Goal: Task Accomplishment & Management: Manage account settings

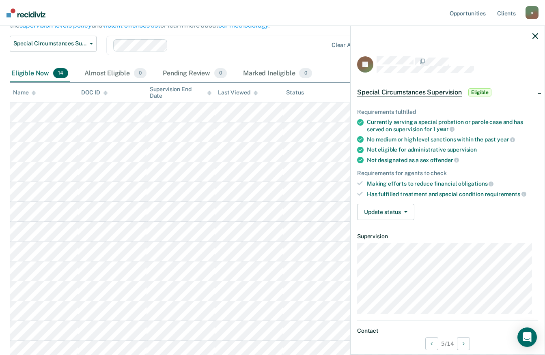
scroll to position [122, 0]
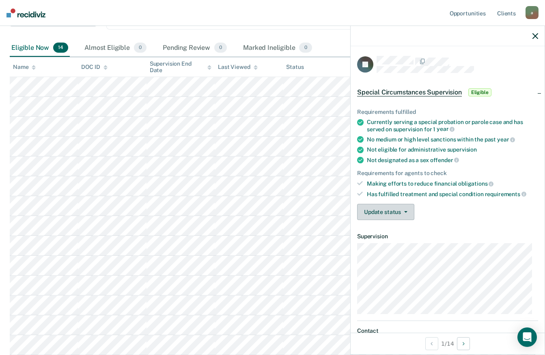
click at [405, 211] on icon "button" at bounding box center [405, 212] width 3 height 2
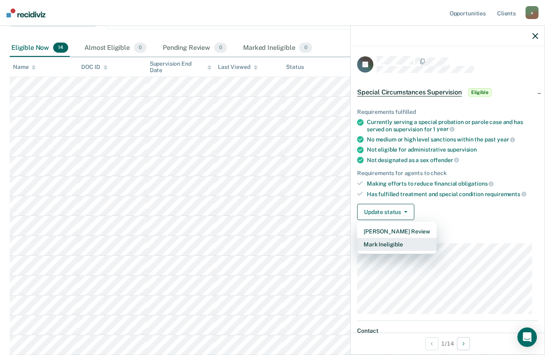
click at [399, 244] on button "Mark Ineligible" at bounding box center [396, 244] width 79 height 13
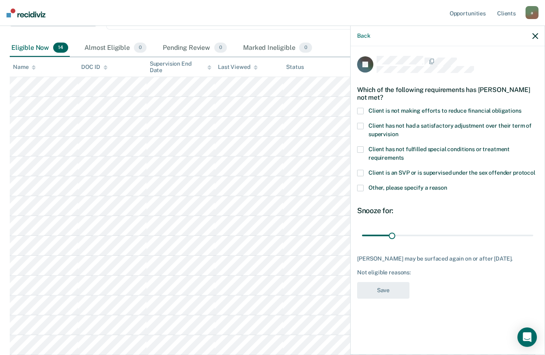
click at [357, 112] on span at bounding box center [360, 111] width 6 height 6
click at [521, 108] on input "Client is not making efforts to reduce financial obligations" at bounding box center [521, 108] width 0 height 0
click at [386, 291] on button "Save" at bounding box center [383, 290] width 52 height 17
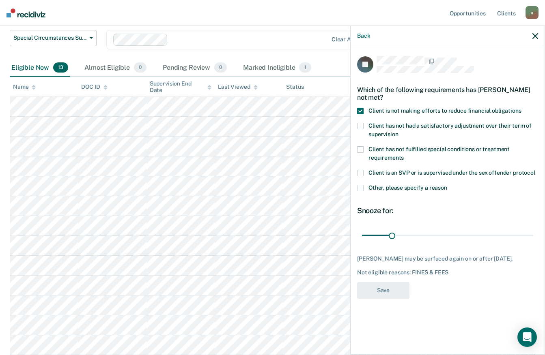
scroll to position [102, 0]
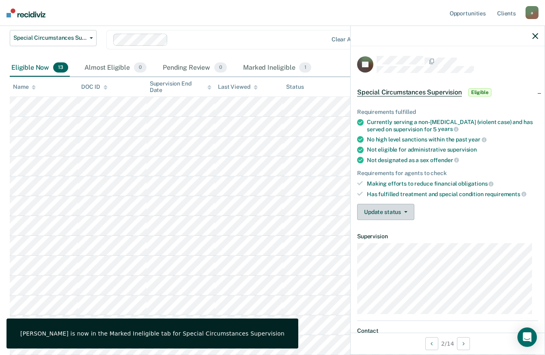
click at [405, 211] on icon "button" at bounding box center [405, 212] width 3 height 2
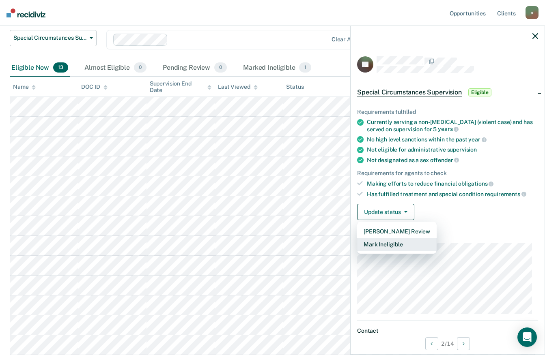
click at [394, 244] on button "Mark Ineligible" at bounding box center [396, 244] width 79 height 13
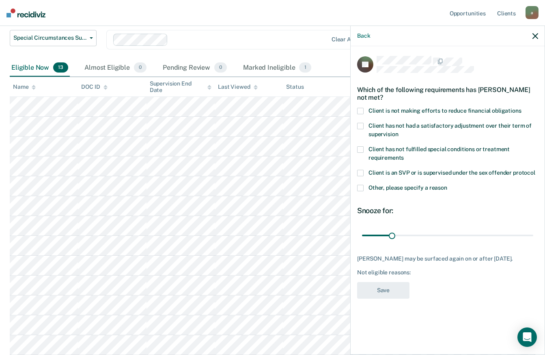
click at [362, 108] on span at bounding box center [360, 111] width 6 height 6
click at [521, 108] on input "Client is not making efforts to reduce financial obligations" at bounding box center [521, 108] width 0 height 0
click at [392, 289] on button "Save" at bounding box center [383, 290] width 52 height 17
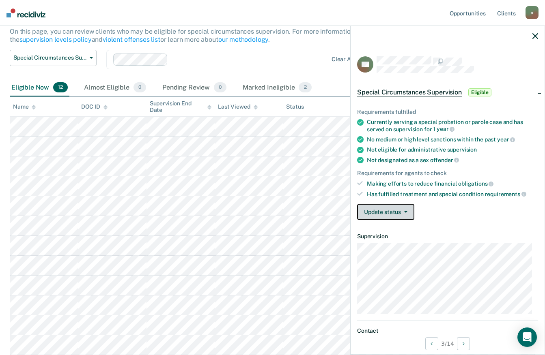
click at [402, 213] on button "Update status" at bounding box center [385, 212] width 57 height 16
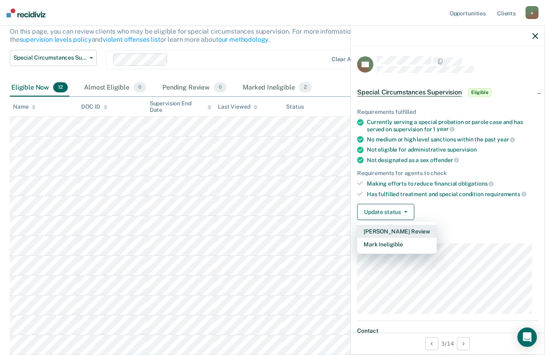
click at [417, 232] on button "[PERSON_NAME] Review" at bounding box center [396, 231] width 79 height 13
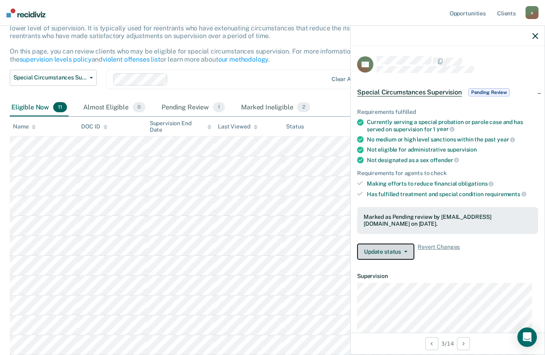
scroll to position [62, 0]
click at [404, 251] on icon "button" at bounding box center [405, 252] width 3 height 2
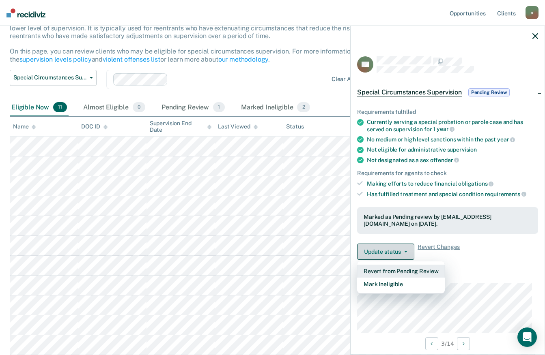
click at [427, 269] on button "Revert from Pending Review" at bounding box center [401, 271] width 88 height 13
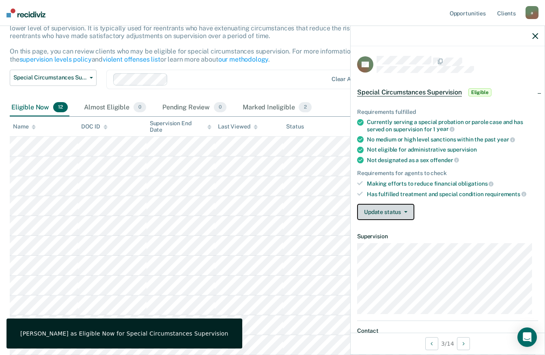
click at [404, 210] on button "Update status" at bounding box center [385, 212] width 57 height 16
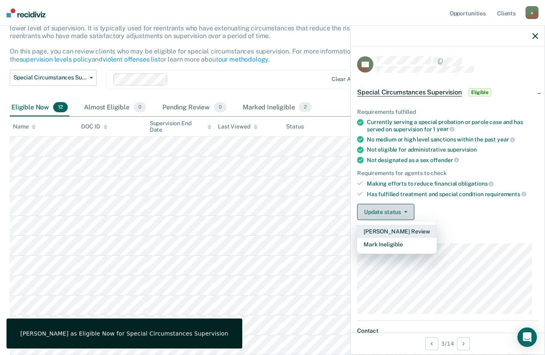
click at [406, 230] on button "[PERSON_NAME] Review" at bounding box center [396, 231] width 79 height 13
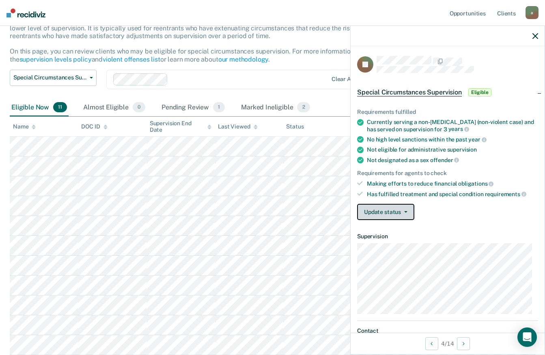
click at [404, 211] on icon "button" at bounding box center [405, 212] width 3 height 2
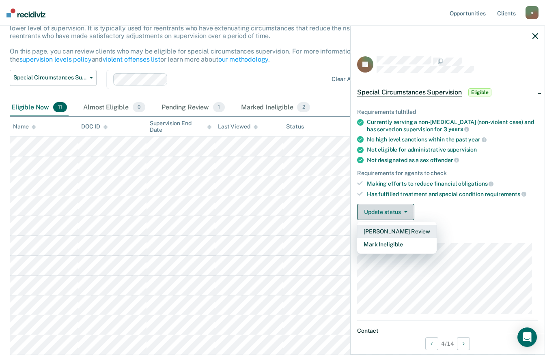
click at [406, 231] on button "[PERSON_NAME] Review" at bounding box center [396, 231] width 79 height 13
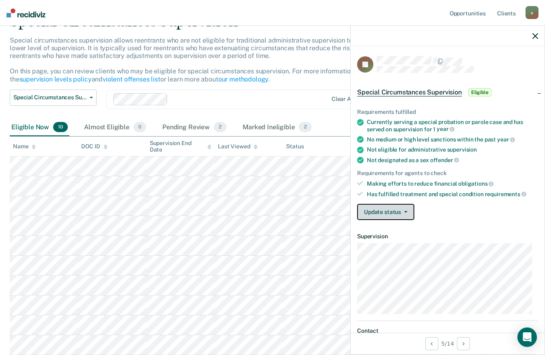
click at [402, 212] on span "button" at bounding box center [404, 212] width 6 height 2
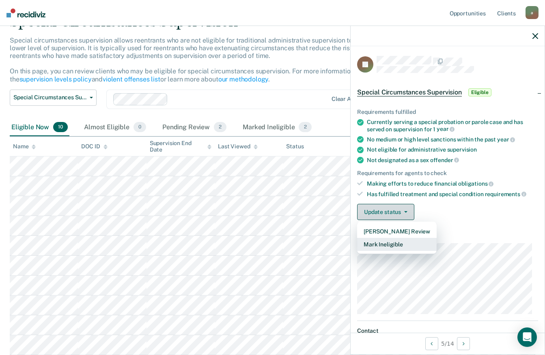
click at [393, 244] on button "Mark Ineligible" at bounding box center [396, 244] width 79 height 13
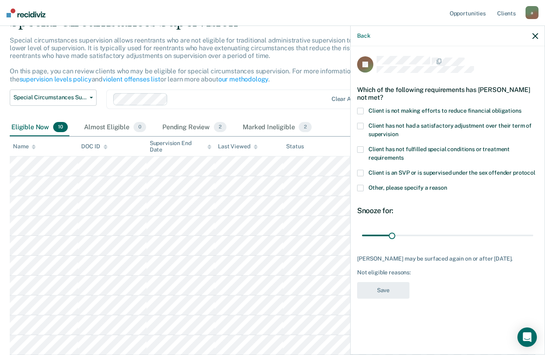
click at [362, 112] on span at bounding box center [360, 111] width 6 height 6
click at [521, 108] on input "Client is not making efforts to reduce financial obligations" at bounding box center [521, 108] width 0 height 0
click at [385, 291] on button "Save" at bounding box center [383, 290] width 52 height 17
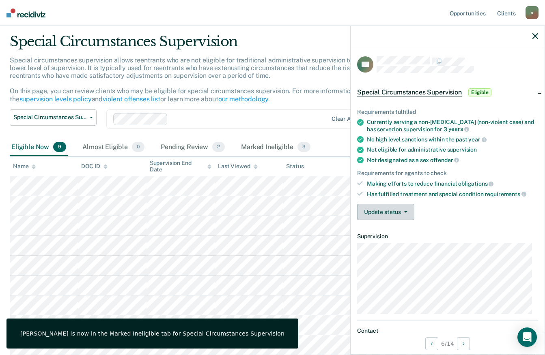
click at [404, 211] on icon "button" at bounding box center [405, 212] width 3 height 2
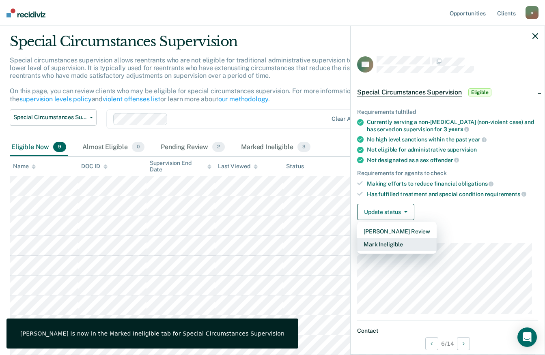
click at [398, 244] on button "Mark Ineligible" at bounding box center [396, 244] width 79 height 13
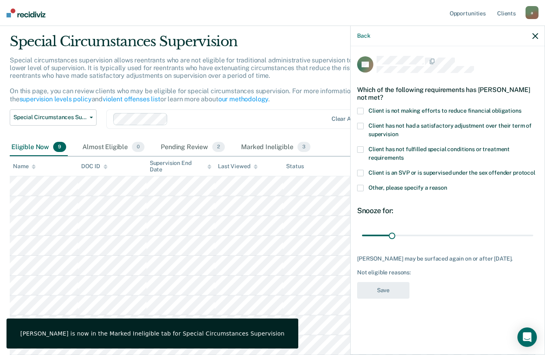
click at [388, 110] on span "Client is not making efforts to reduce financial obligations" at bounding box center [444, 110] width 153 height 6
click at [521, 108] on input "Client is not making efforts to reduce financial obligations" at bounding box center [521, 108] width 0 height 0
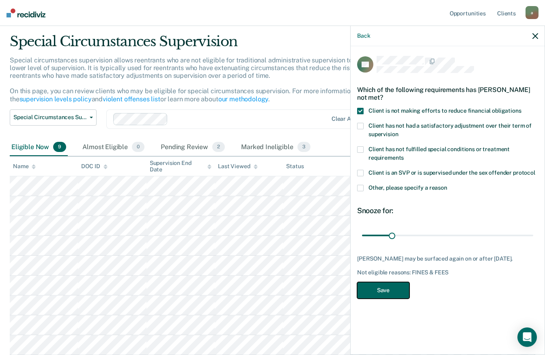
click at [393, 288] on button "Save" at bounding box center [383, 290] width 52 height 17
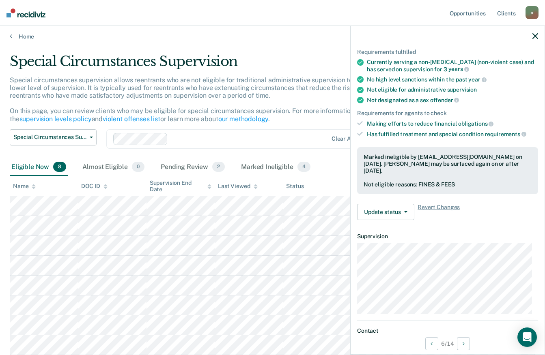
scroll to position [60, 0]
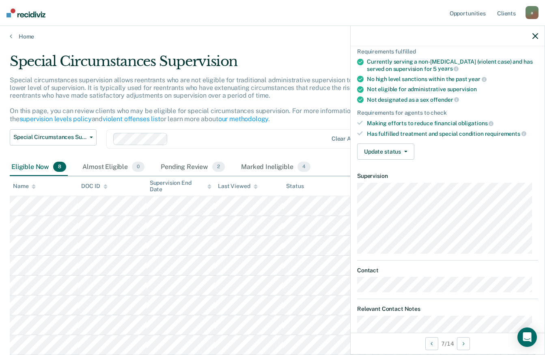
click at [405, 151] on icon "button" at bounding box center [405, 152] width 3 height 2
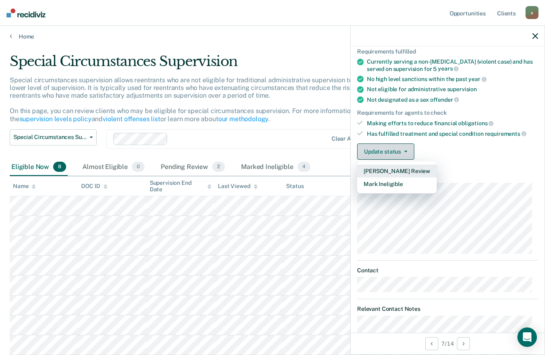
click at [413, 172] on button "[PERSON_NAME] Review" at bounding box center [396, 171] width 79 height 13
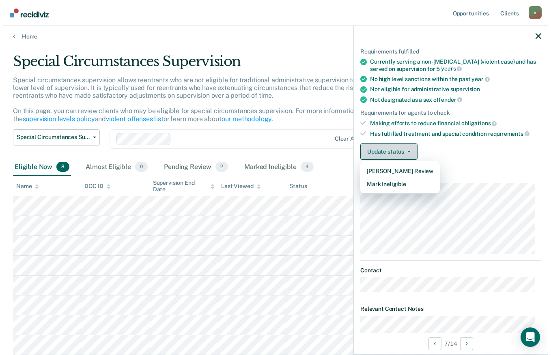
scroll to position [0, 0]
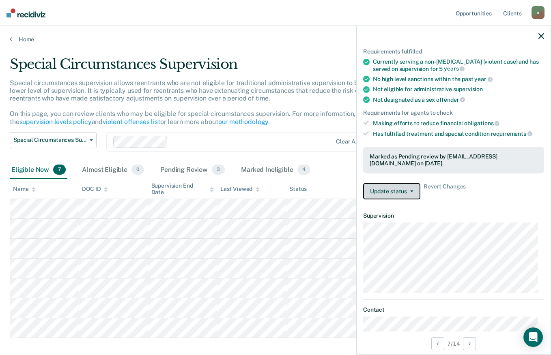
click at [410, 191] on icon "button" at bounding box center [411, 192] width 3 height 2
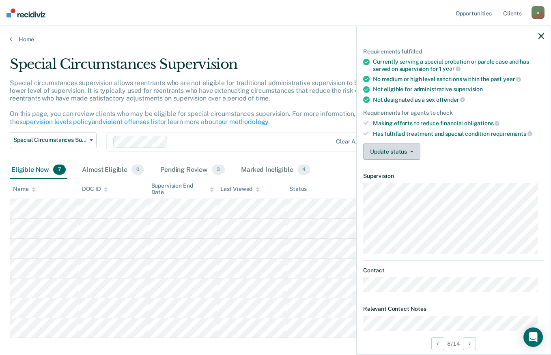
click at [410, 151] on icon "button" at bounding box center [411, 152] width 3 height 2
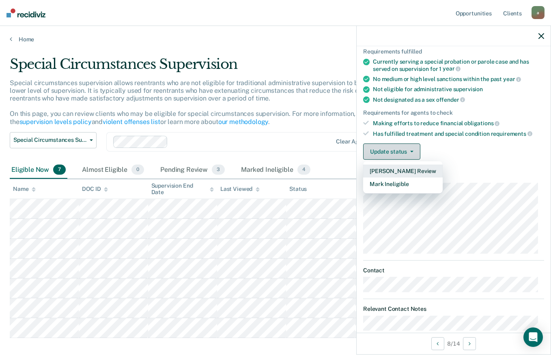
click at [416, 173] on button "[PERSON_NAME] Review" at bounding box center [402, 171] width 79 height 13
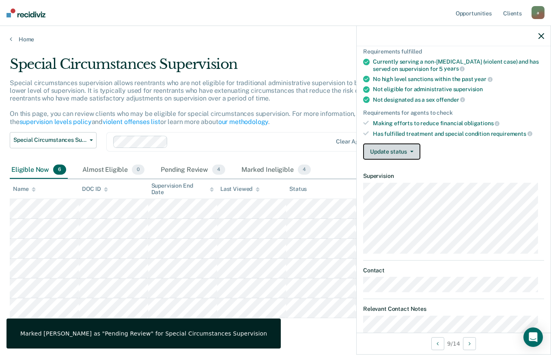
click at [409, 149] on button "Update status" at bounding box center [391, 152] width 57 height 16
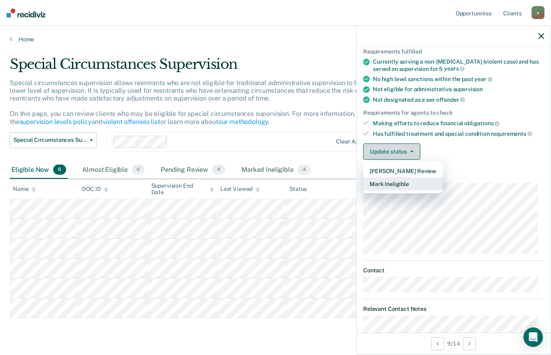
click at [391, 184] on button "Mark Ineligible" at bounding box center [402, 184] width 79 height 13
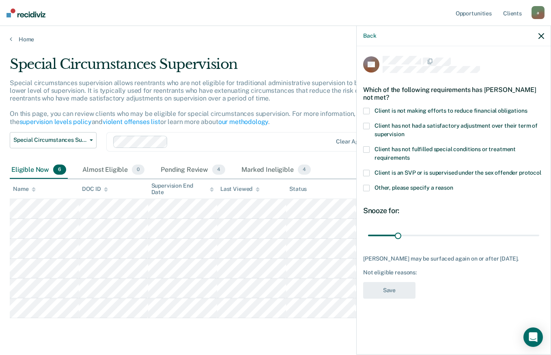
click at [367, 186] on span at bounding box center [366, 188] width 6 height 6
click at [453, 185] on input "Other, please specify a reason" at bounding box center [453, 185] width 0 height 0
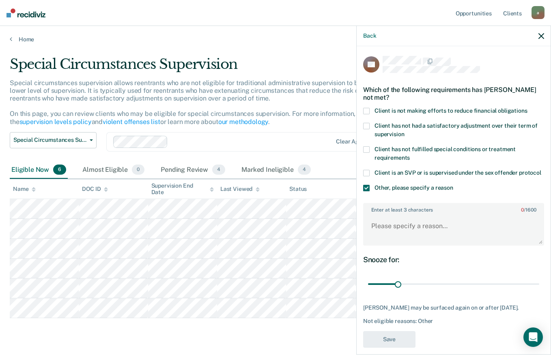
click at [403, 236] on textarea "Enter at least 3 characters 0 / 1600" at bounding box center [453, 230] width 179 height 30
type textarea "Possible PFA review at later date."
click at [396, 347] on button "Save" at bounding box center [389, 339] width 52 height 17
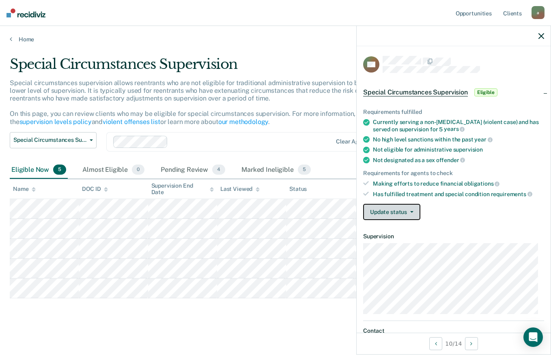
click at [411, 211] on icon "button" at bounding box center [411, 212] width 3 height 2
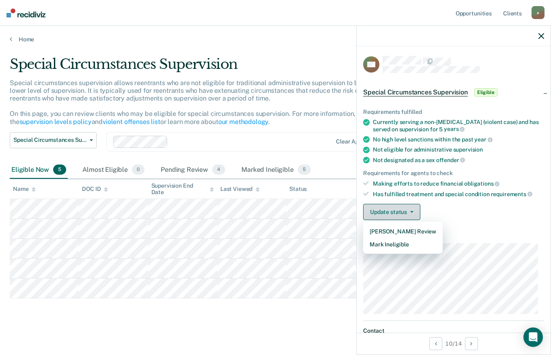
click at [400, 244] on button "Mark Ineligible" at bounding box center [402, 244] width 79 height 13
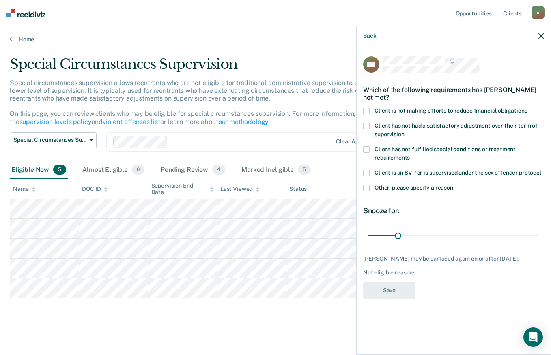
click at [387, 111] on span "Client is not making efforts to reduce financial obligations" at bounding box center [450, 110] width 153 height 6
click at [527, 108] on input "Client is not making efforts to reduce financial obligations" at bounding box center [527, 108] width 0 height 0
click at [391, 297] on button "Save" at bounding box center [389, 290] width 52 height 17
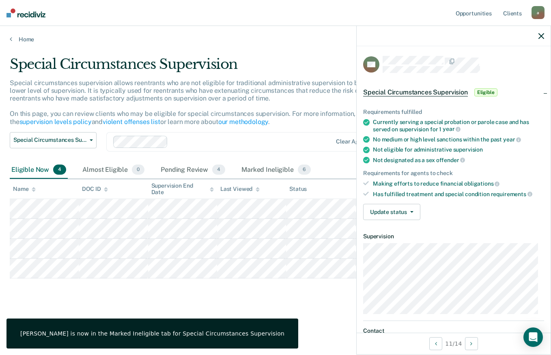
click at [412, 210] on button "Update status" at bounding box center [391, 212] width 57 height 16
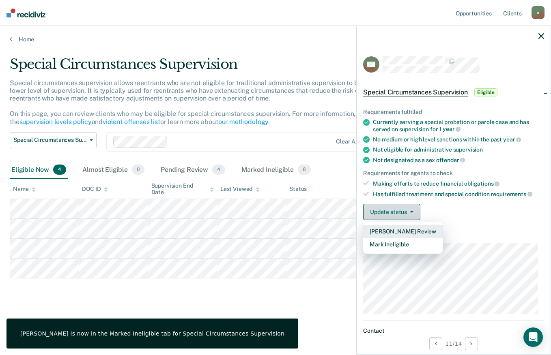
click at [400, 246] on button "Mark Ineligible" at bounding box center [402, 244] width 79 height 13
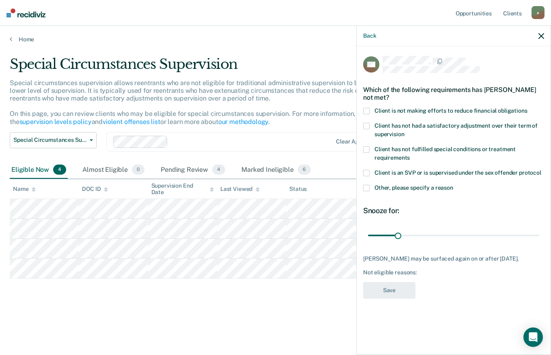
click at [383, 111] on span "Client is not making efforts to reduce financial obligations" at bounding box center [450, 110] width 153 height 6
click at [527, 108] on input "Client is not making efforts to reduce financial obligations" at bounding box center [527, 108] width 0 height 0
click at [390, 288] on button "Save" at bounding box center [389, 290] width 52 height 17
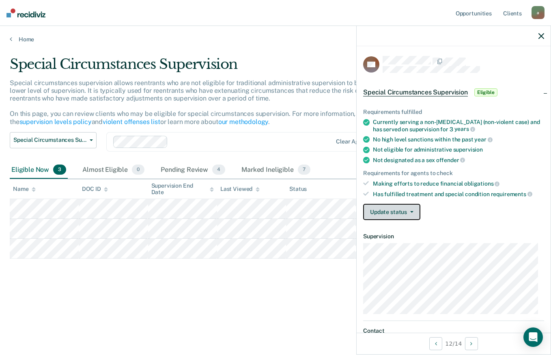
click at [412, 211] on icon "button" at bounding box center [411, 212] width 3 height 2
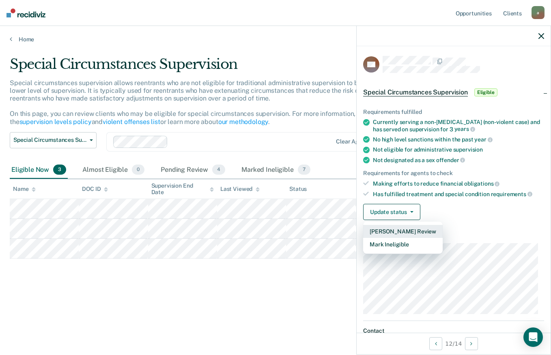
click at [407, 232] on button "[PERSON_NAME] Review" at bounding box center [402, 231] width 79 height 13
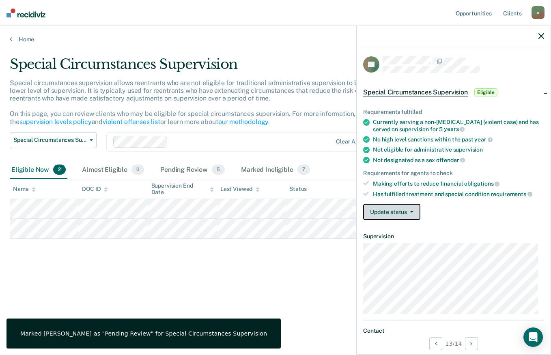
click at [407, 212] on span "button" at bounding box center [410, 212] width 6 height 2
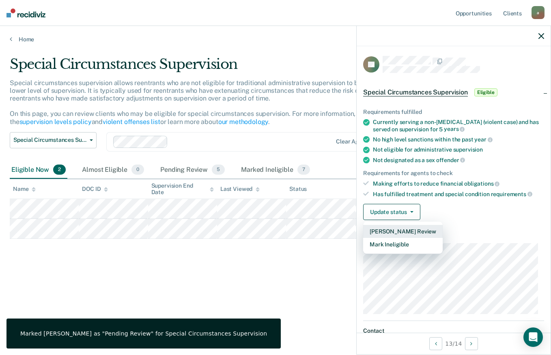
click at [404, 229] on button "[PERSON_NAME] Review" at bounding box center [402, 231] width 79 height 13
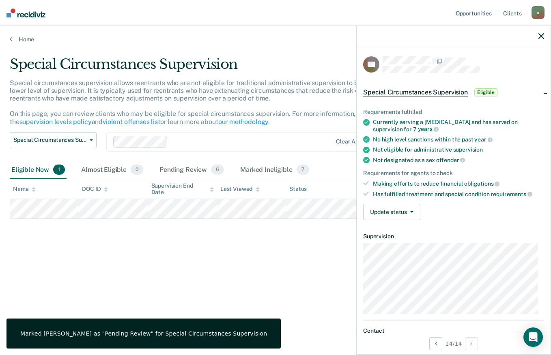
click at [413, 210] on button "Update status" at bounding box center [391, 212] width 57 height 16
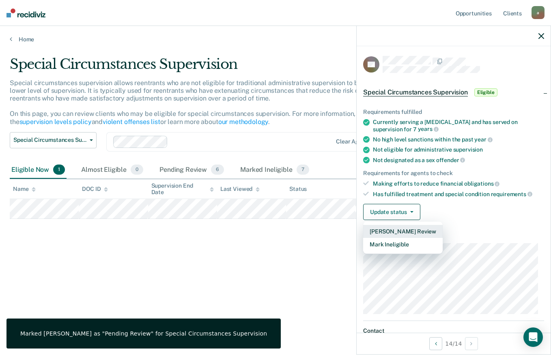
click at [410, 232] on button "[PERSON_NAME] Review" at bounding box center [402, 231] width 79 height 13
